Goal: Transaction & Acquisition: Purchase product/service

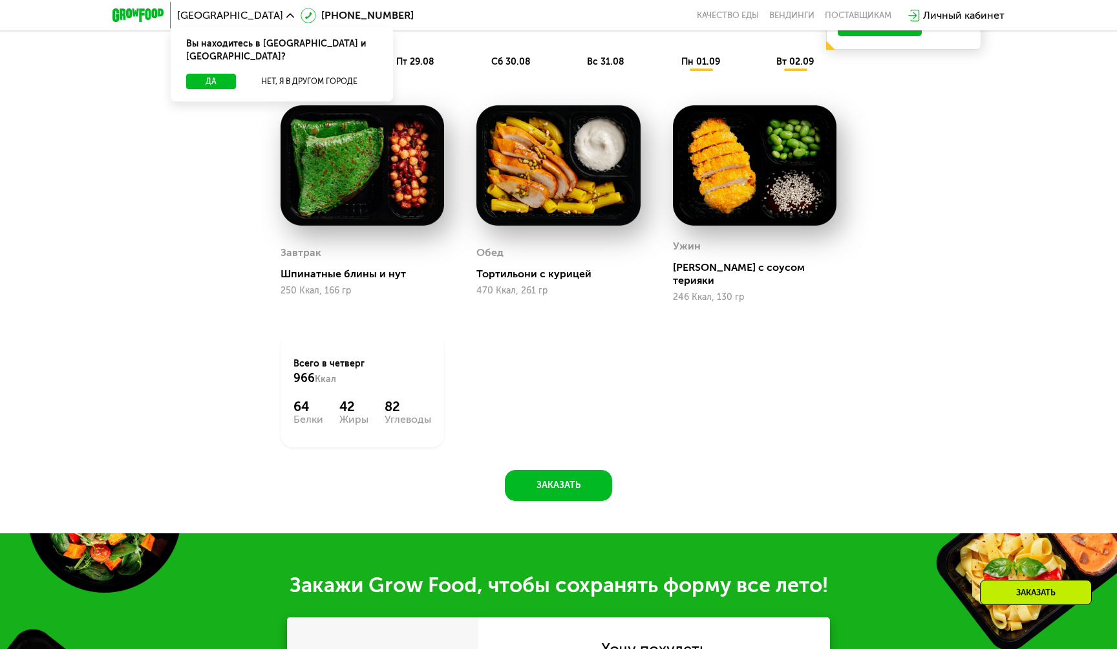
scroll to position [851, 0]
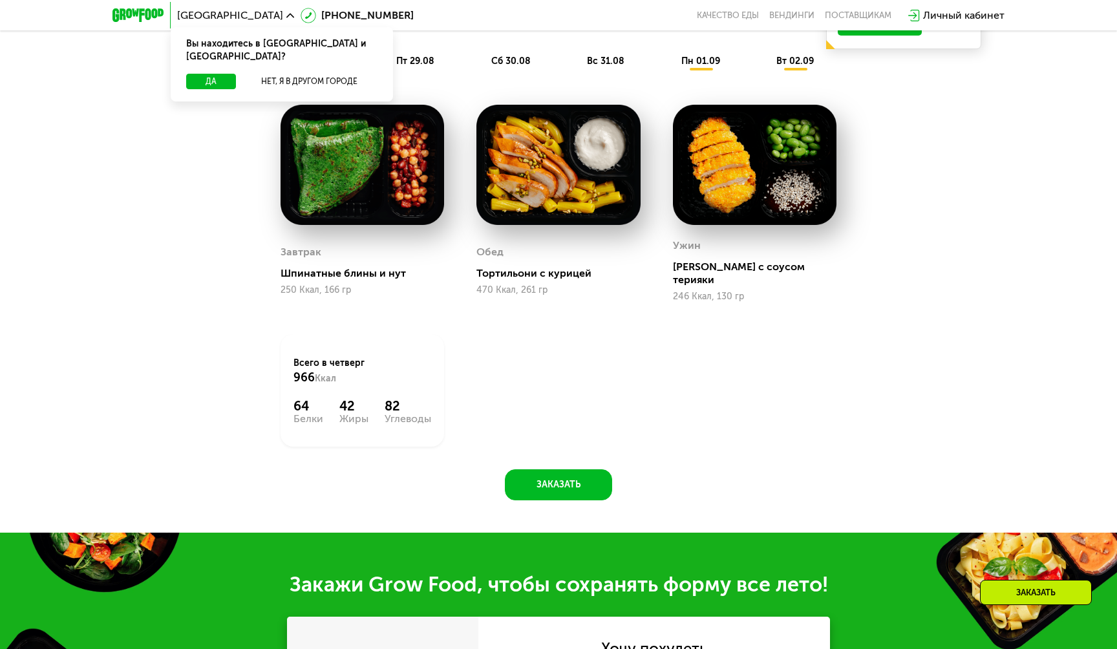
click at [378, 267] on div "Шпинатные блины и нут" at bounding box center [368, 273] width 174 height 13
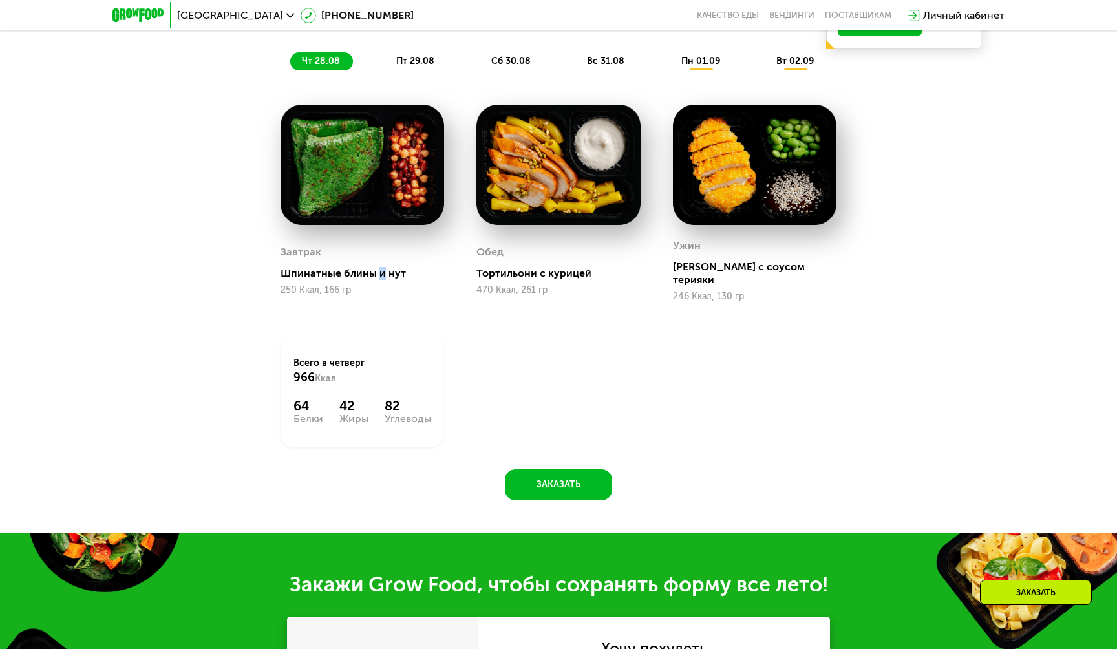
click at [378, 267] on div "Шпинатные блины и нут" at bounding box center [368, 273] width 174 height 13
click at [169, 390] on div "Похудение и поддержание формы Доставка: 27 авг, ср Настроить меню чт 28.08 пт 2…" at bounding box center [558, 226] width 797 height 550
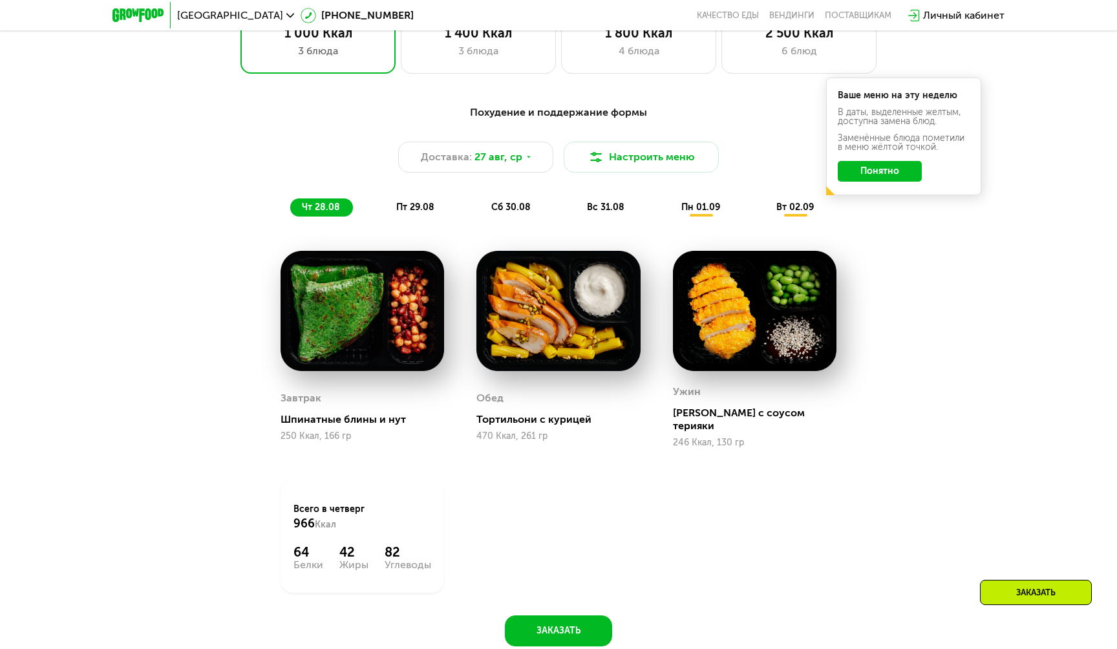
scroll to position [0, 0]
